Goal: Information Seeking & Learning: Learn about a topic

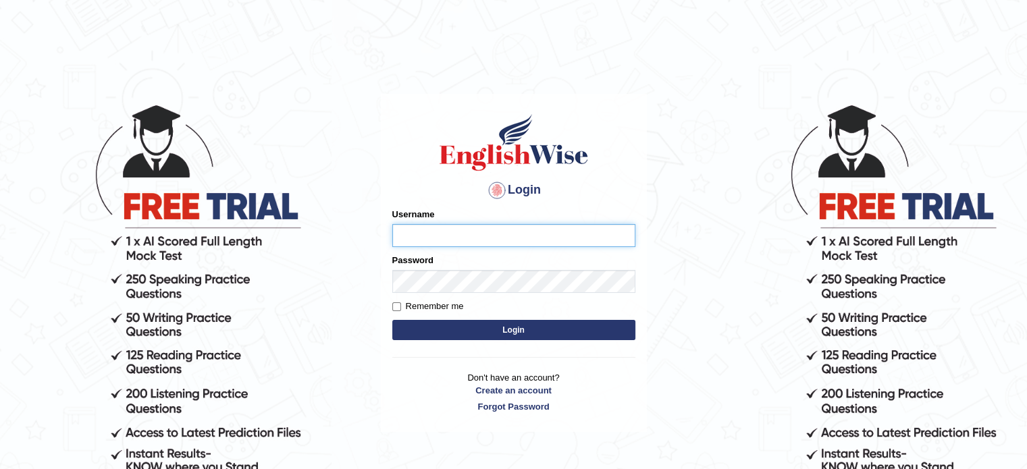
type input "EllenG"
click at [524, 326] on button "Login" at bounding box center [513, 330] width 243 height 20
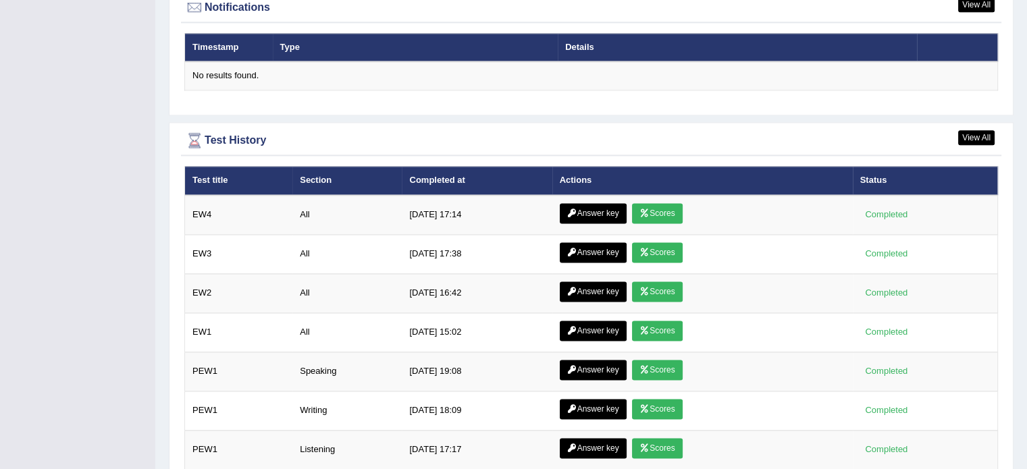
scroll to position [1756, 0]
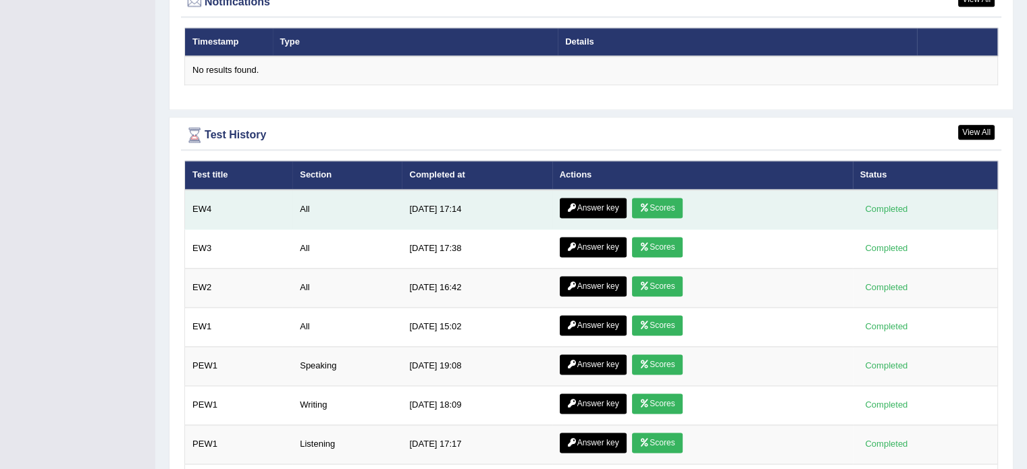
click at [653, 206] on link "Scores" at bounding box center [657, 208] width 50 height 20
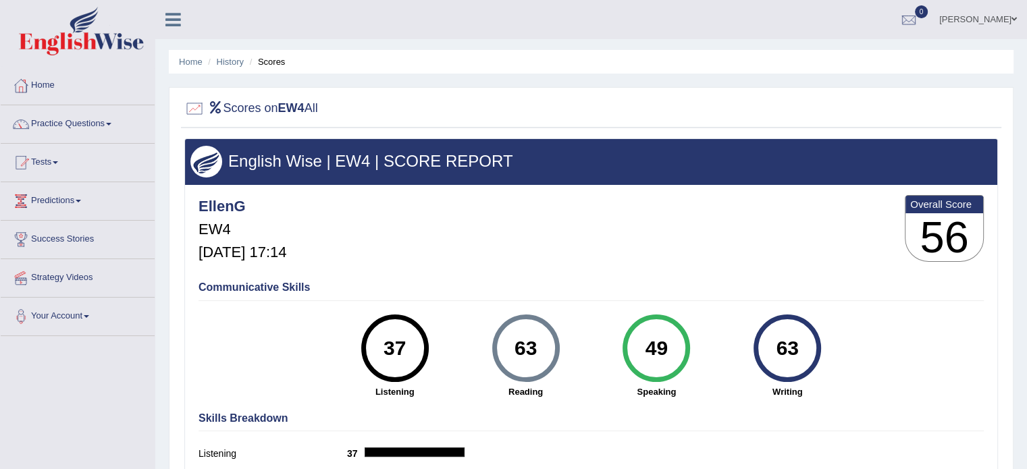
drag, startPoint x: 232, startPoint y: 55, endPoint x: 240, endPoint y: 66, distance: 13.1
click at [232, 55] on li "History" at bounding box center [224, 61] width 39 height 13
click at [236, 57] on link "History" at bounding box center [230, 62] width 27 height 10
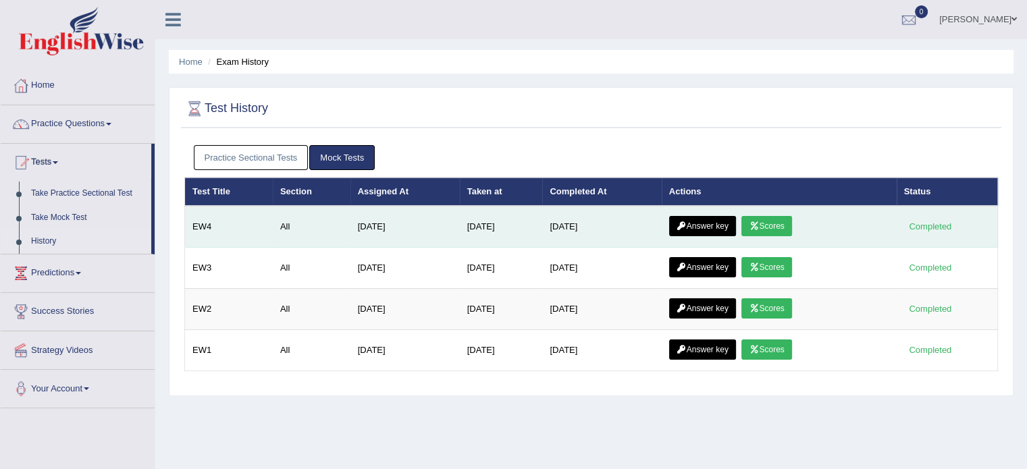
click at [759, 224] on icon at bounding box center [754, 226] width 10 height 8
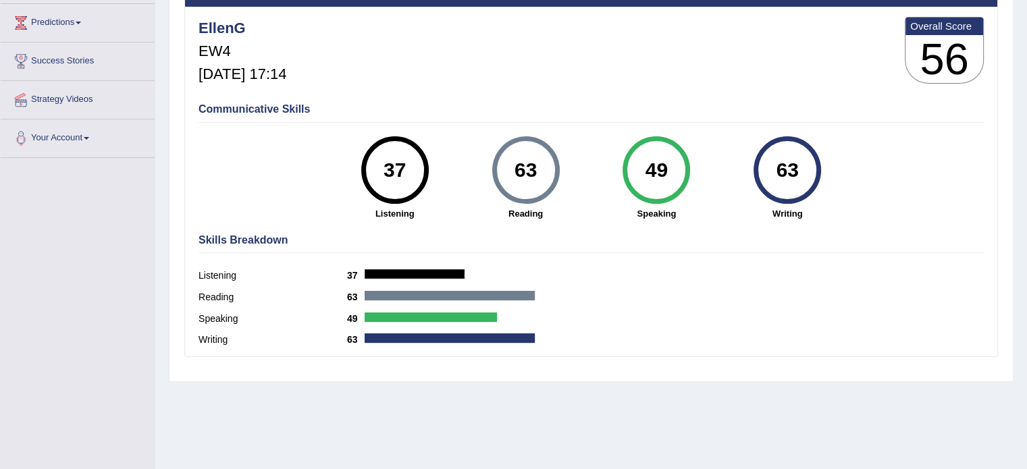
scroll to position [37, 0]
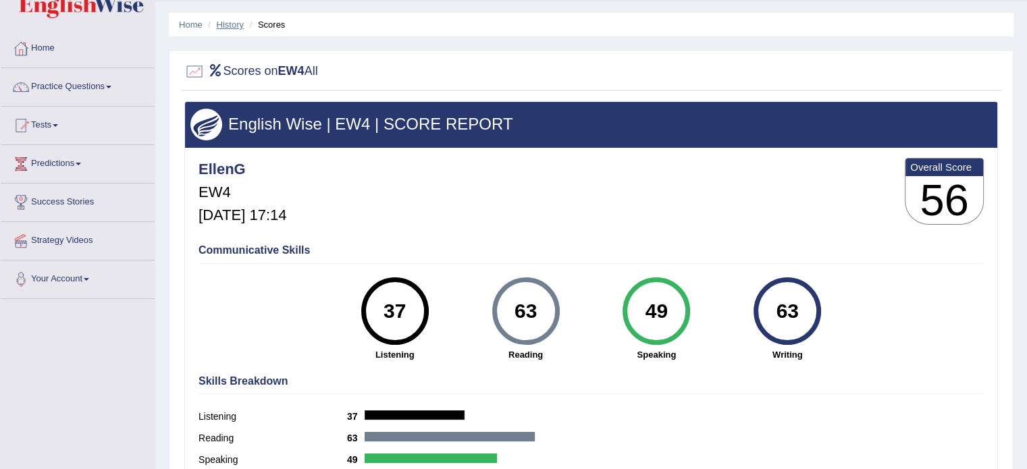
click at [234, 20] on link "History" at bounding box center [230, 25] width 27 height 10
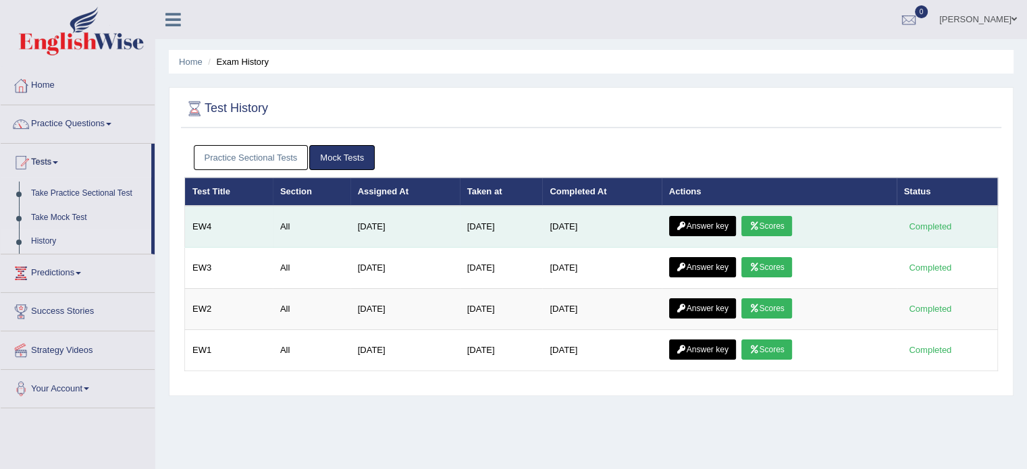
click at [719, 225] on link "Answer key" at bounding box center [702, 226] width 67 height 20
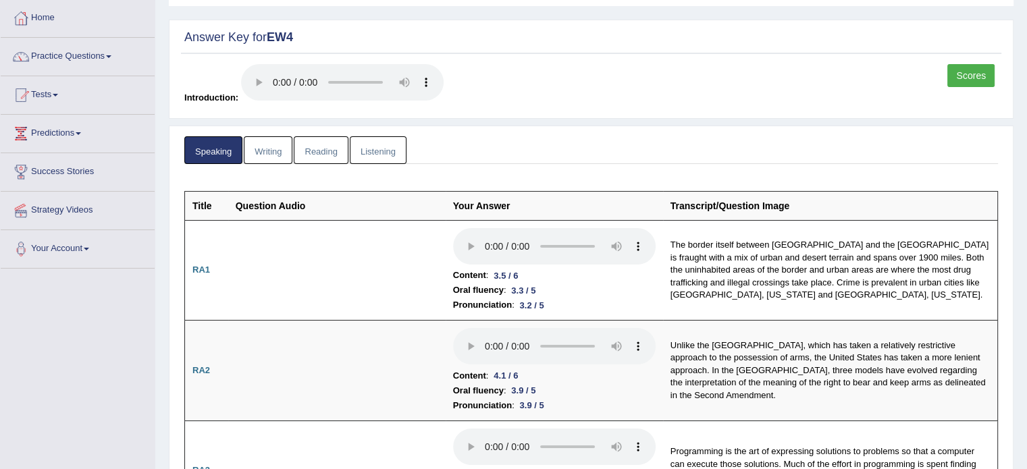
scroll to position [135, 0]
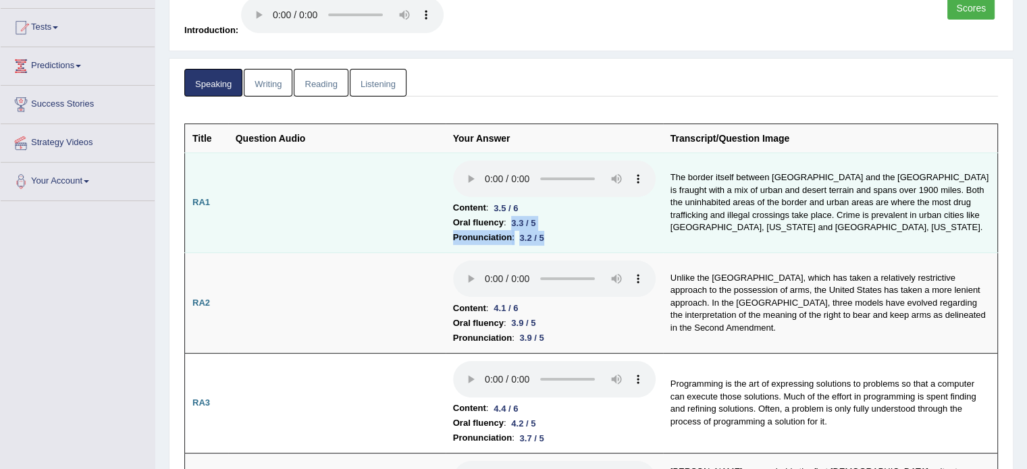
drag, startPoint x: 548, startPoint y: 232, endPoint x: 515, endPoint y: 217, distance: 36.9
click at [515, 217] on td "Content : 3.5 / 6 Oral fluency : 3.3 / 5 Pronunciation : 3.2 / 5" at bounding box center [555, 203] width 218 height 101
click at [514, 216] on div "3.3 / 5" at bounding box center [523, 223] width 35 height 14
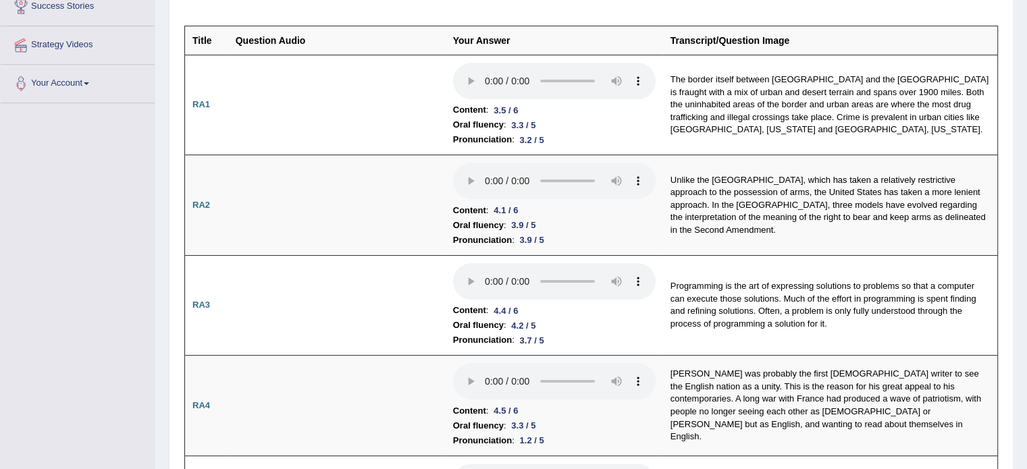
scroll to position [0, 0]
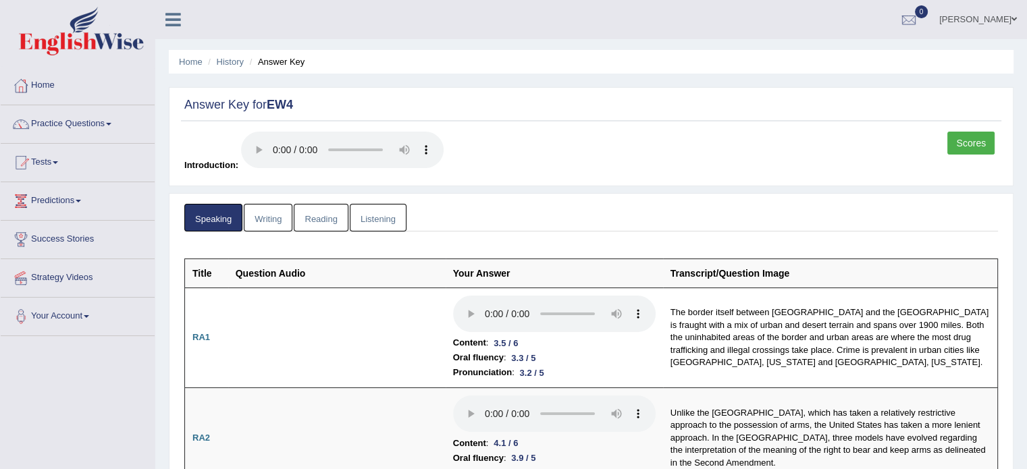
click at [41, 81] on link "Home" at bounding box center [78, 84] width 154 height 34
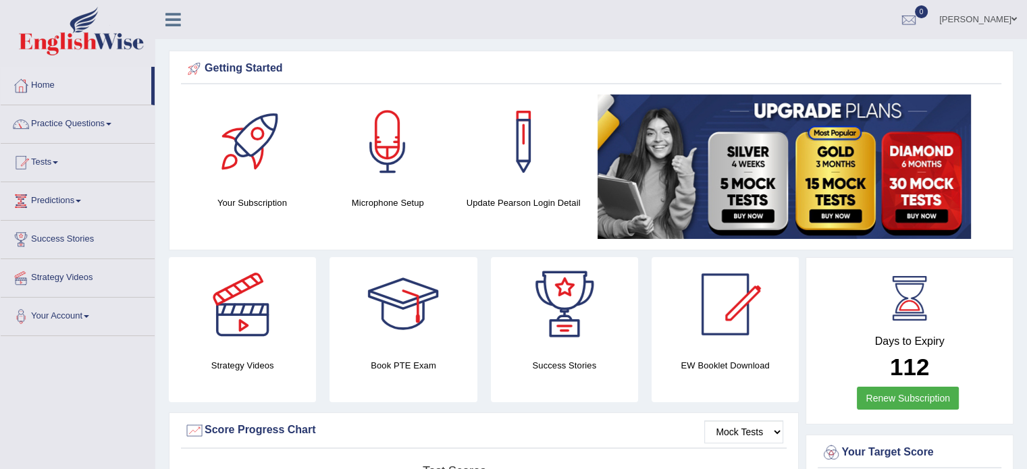
click at [58, 126] on link "Practice Questions" at bounding box center [78, 122] width 154 height 34
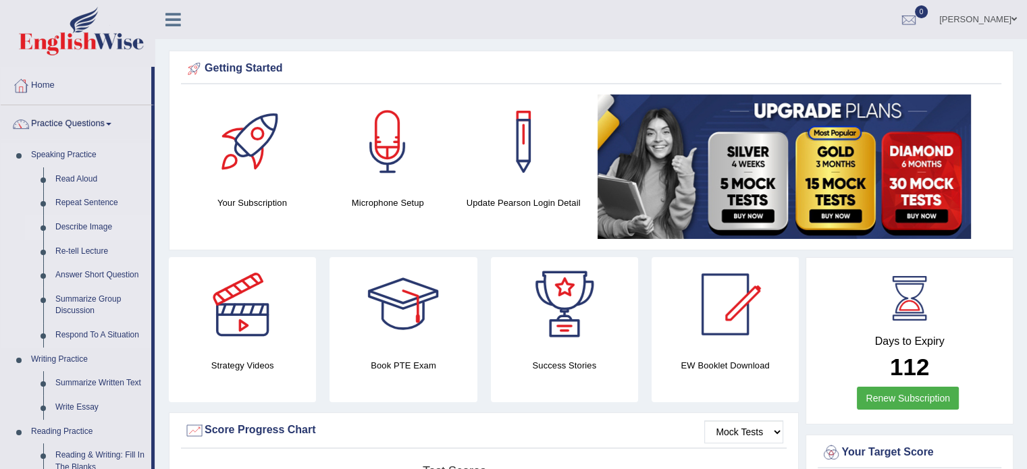
click at [102, 224] on link "Describe Image" at bounding box center [100, 227] width 102 height 24
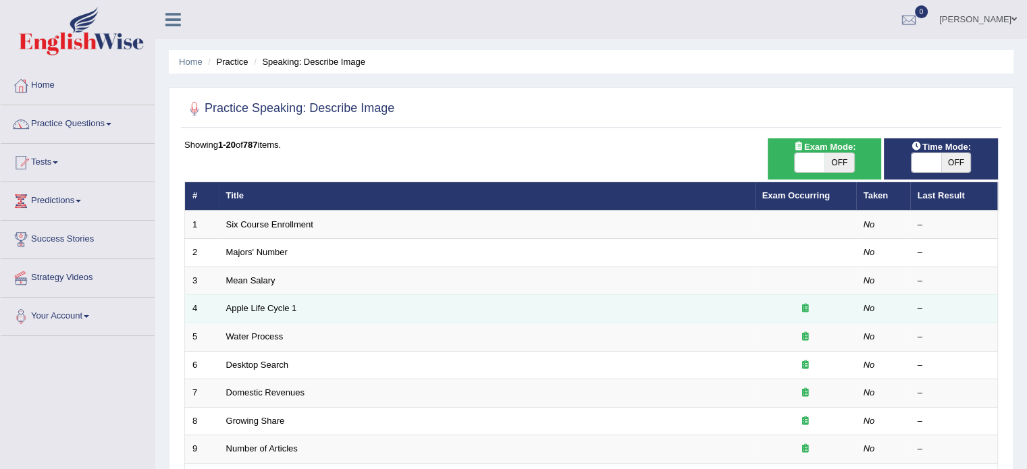
click at [808, 304] on icon at bounding box center [805, 308] width 7 height 9
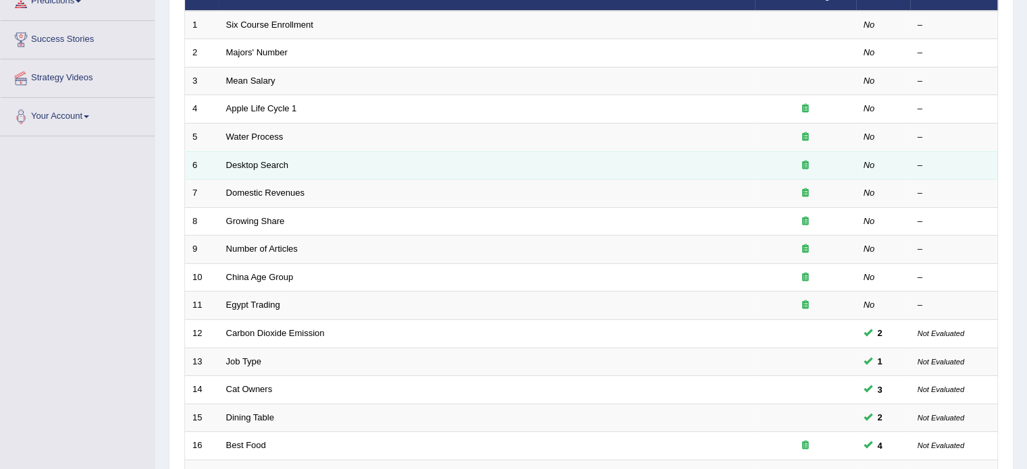
scroll to position [421, 0]
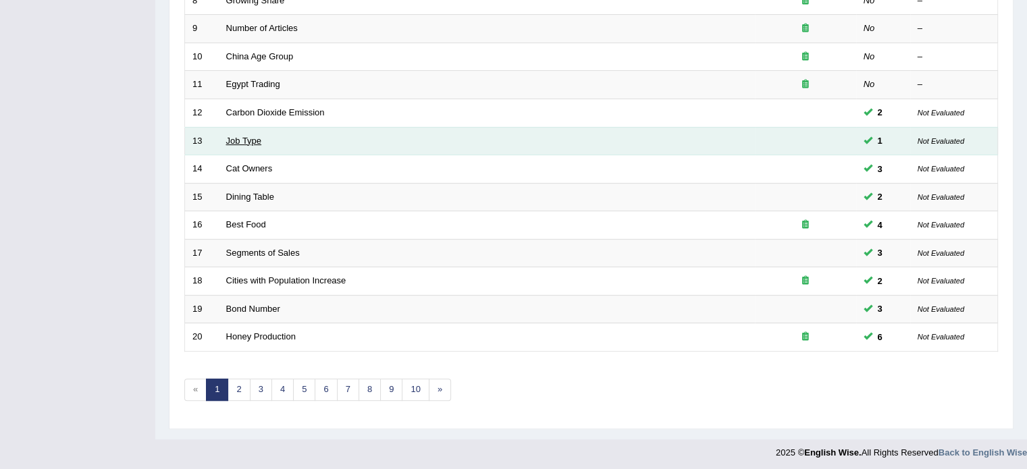
click at [239, 138] on link "Job Type" at bounding box center [244, 141] width 36 height 10
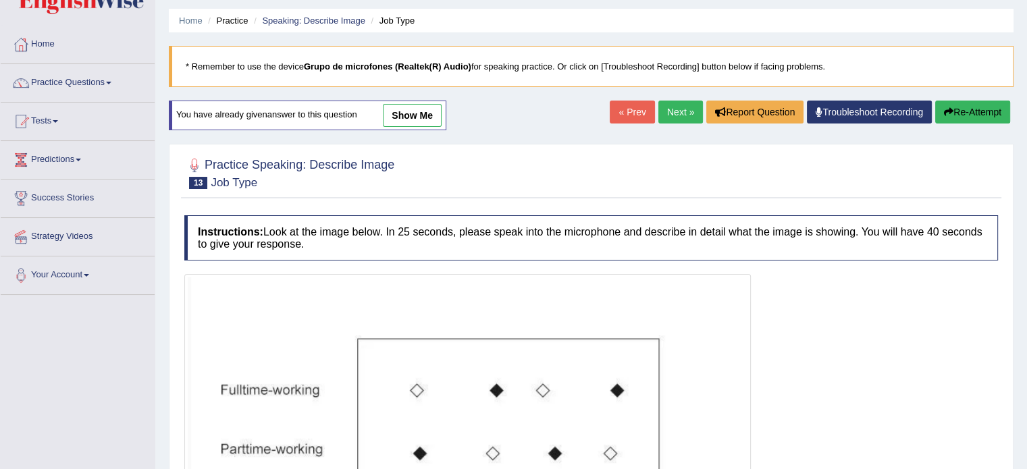
scroll to position [41, 0]
click at [405, 113] on link "show me" at bounding box center [412, 116] width 59 height 23
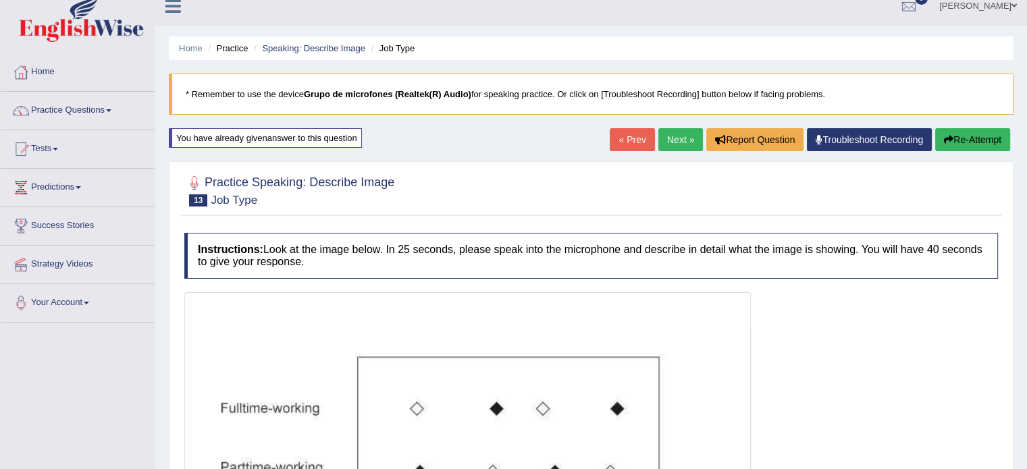
scroll to position [0, 0]
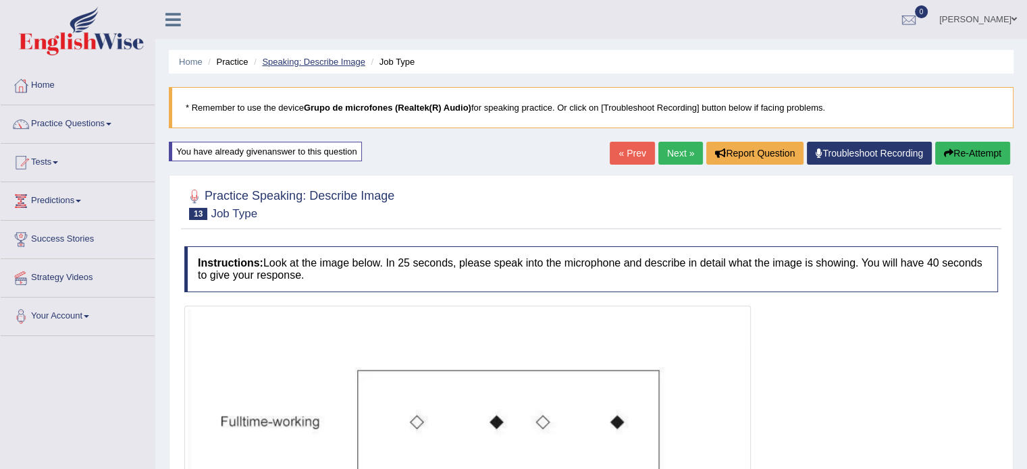
click at [311, 61] on link "Speaking: Describe Image" at bounding box center [313, 62] width 103 height 10
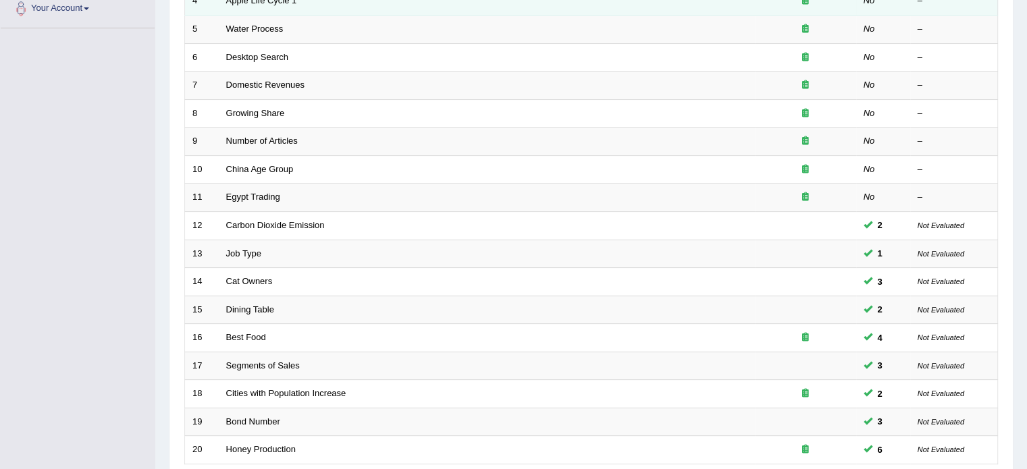
scroll to position [405, 0]
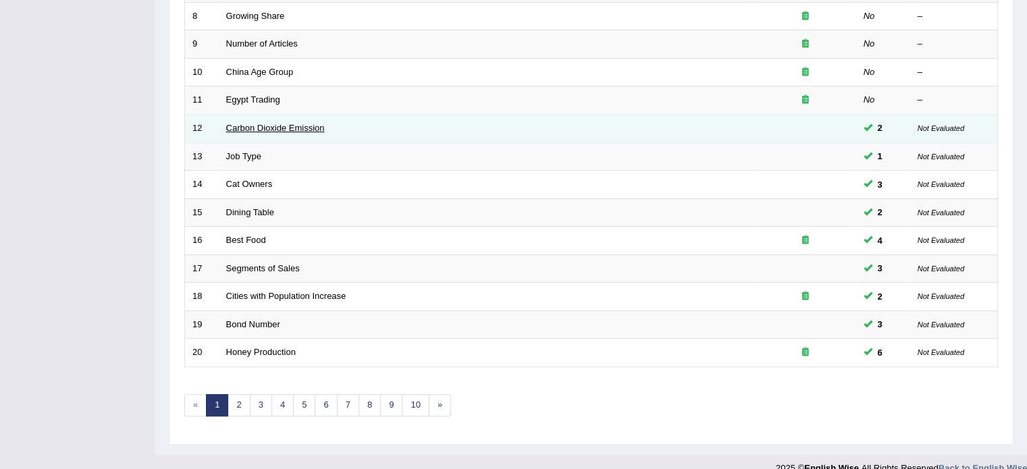
click at [270, 126] on link "Carbon Dioxide Emission" at bounding box center [275, 128] width 99 height 10
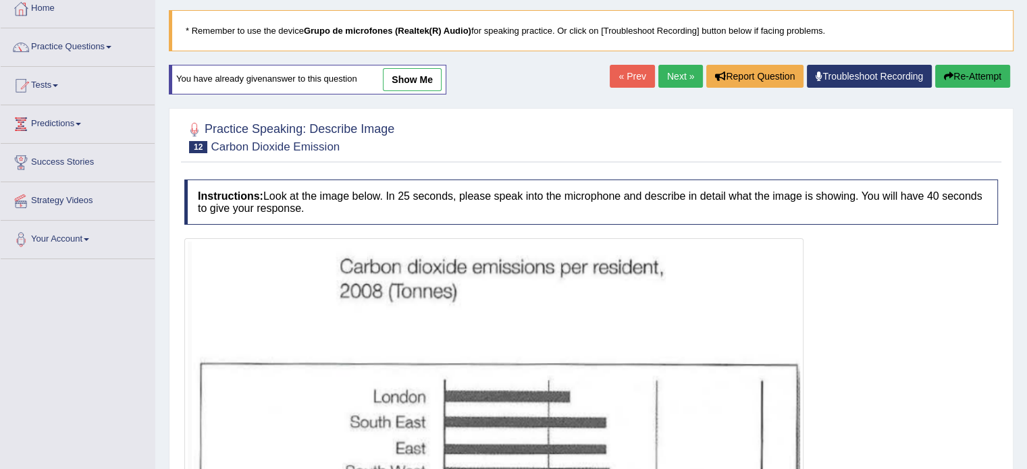
scroll to position [68, 0]
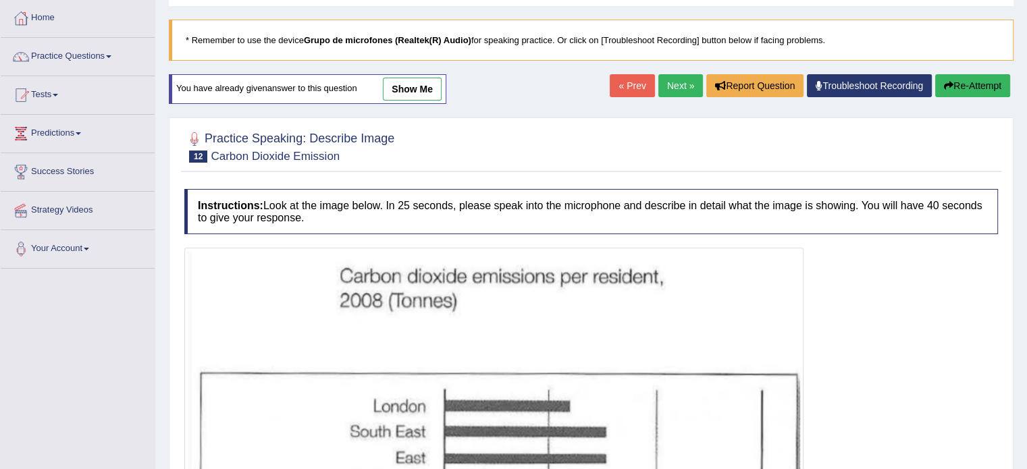
click at [389, 90] on link "show me" at bounding box center [412, 89] width 59 height 23
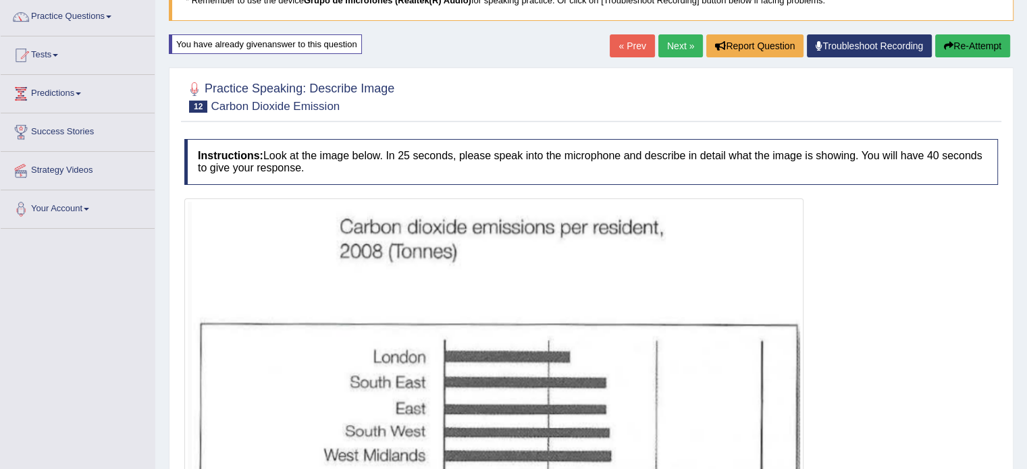
scroll to position [0, 0]
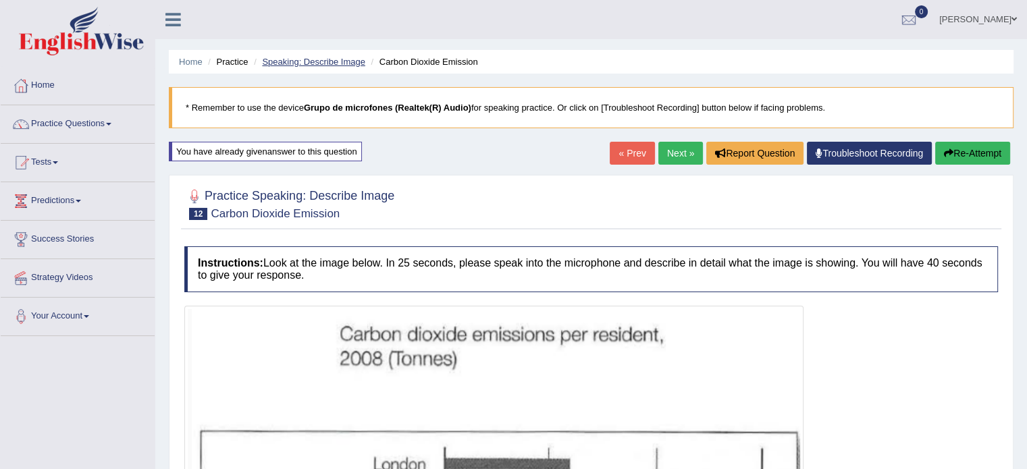
click at [351, 63] on link "Speaking: Describe Image" at bounding box center [313, 62] width 103 height 10
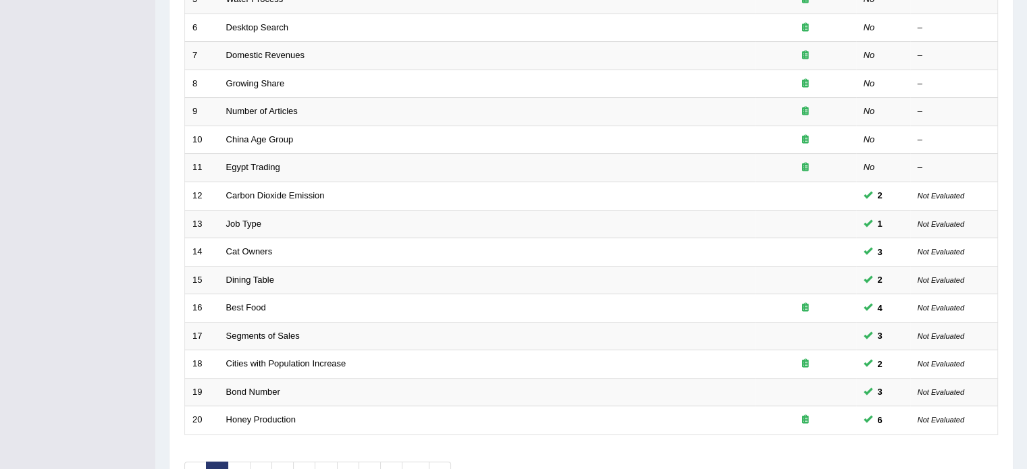
scroll to position [405, 0]
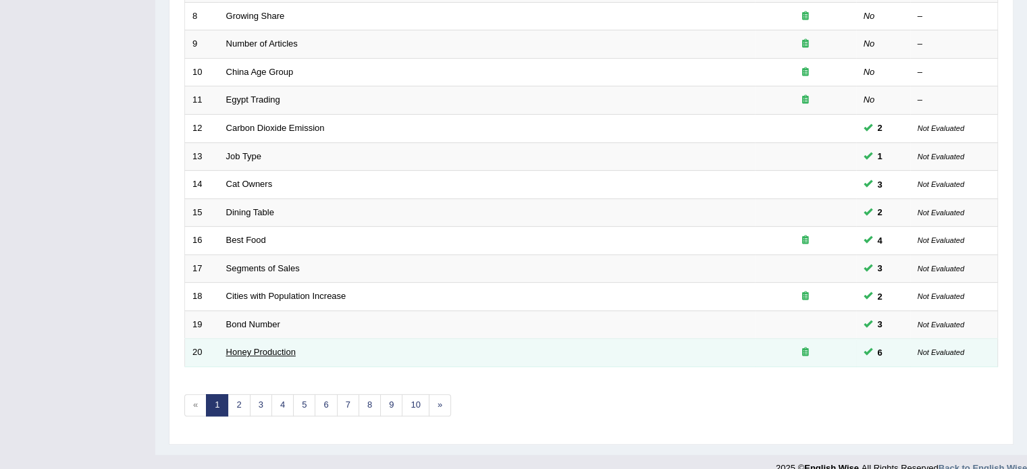
click at [285, 349] on link "Honey Production" at bounding box center [261, 352] width 70 height 10
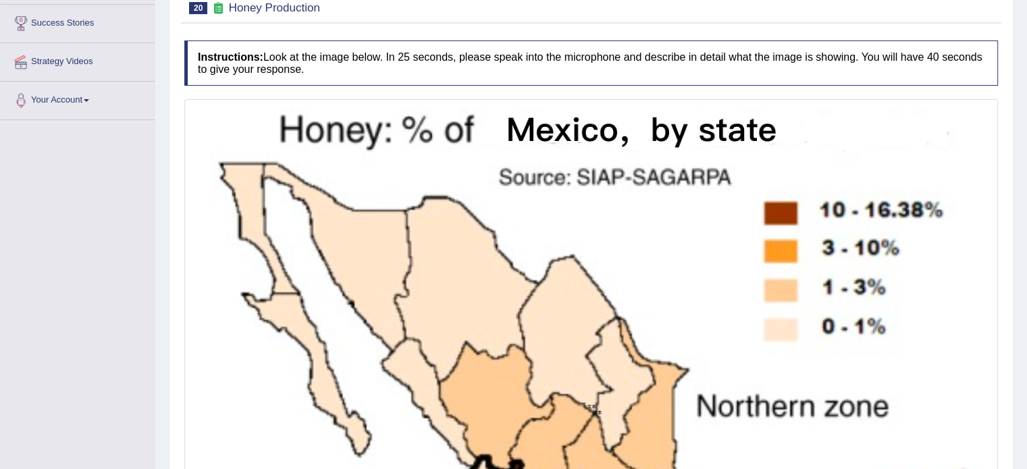
scroll to position [90, 0]
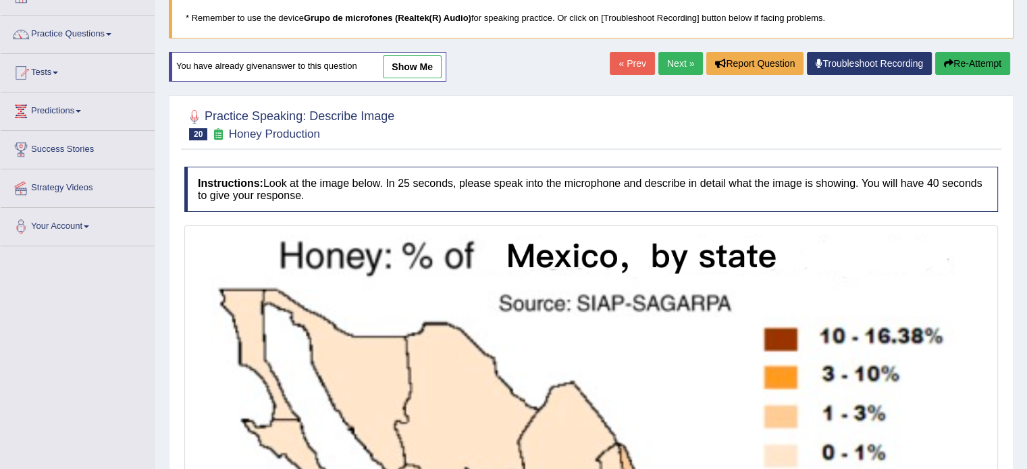
click at [403, 61] on link "show me" at bounding box center [412, 66] width 59 height 23
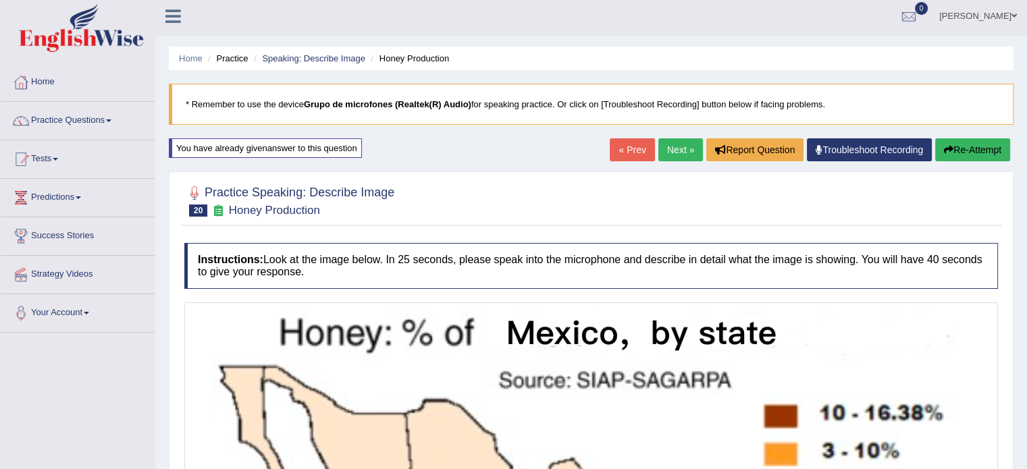
scroll to position [0, 0]
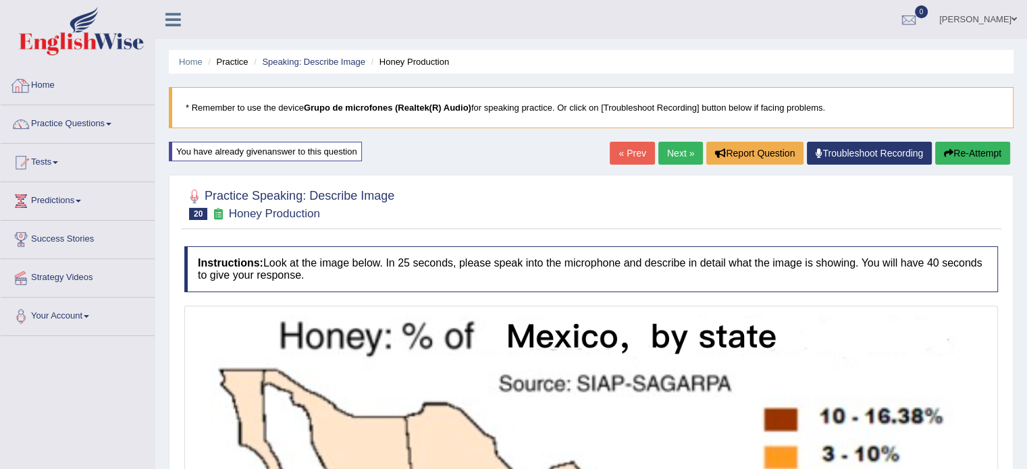
click at [64, 90] on link "Home" at bounding box center [78, 84] width 154 height 34
